Goal: Task Accomplishment & Management: Manage account settings

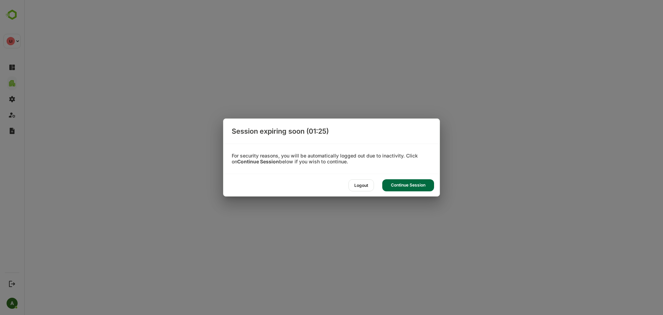
click at [359, 183] on div "Logout" at bounding box center [361, 185] width 26 height 12
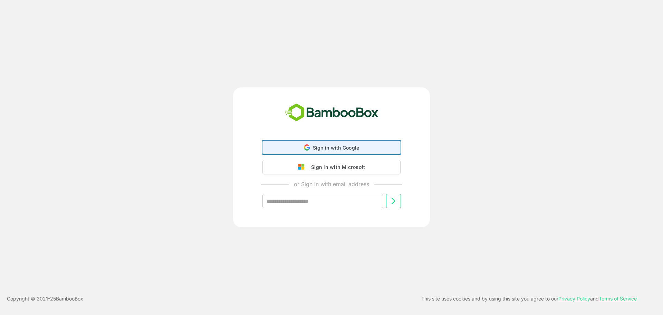
click at [287, 141] on div "Sign in with Google Sign in with Google. Opens in new tab" at bounding box center [331, 147] width 129 height 13
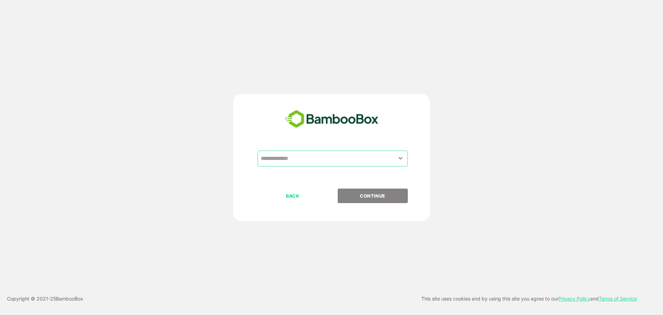
click at [291, 157] on input "text" at bounding box center [332, 158] width 147 height 13
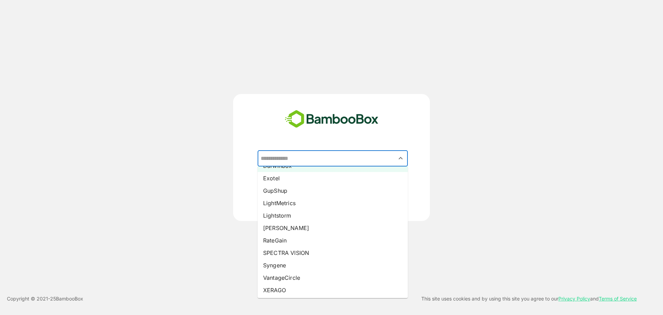
scroll to position [98, 0]
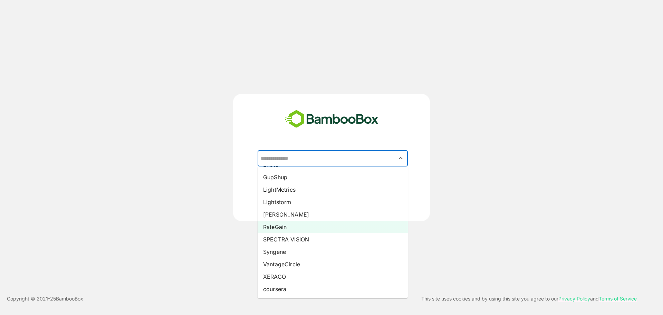
click at [280, 229] on li "RateGain" at bounding box center [332, 227] width 150 height 12
type input "********"
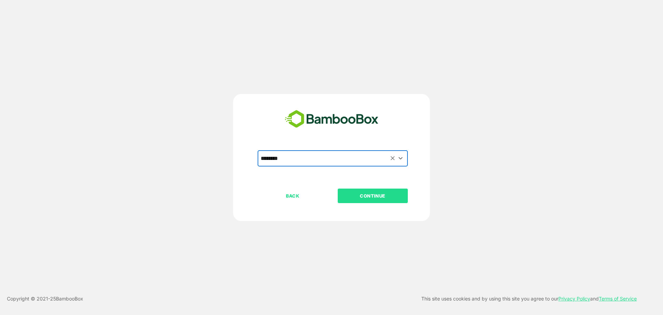
click at [377, 189] on button "CONTINUE" at bounding box center [373, 195] width 70 height 14
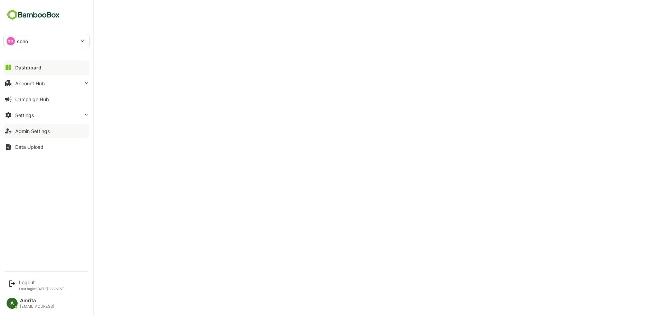
click at [19, 133] on div "Admin Settings" at bounding box center [32, 131] width 35 height 6
